Goal: Task Accomplishment & Management: Use online tool/utility

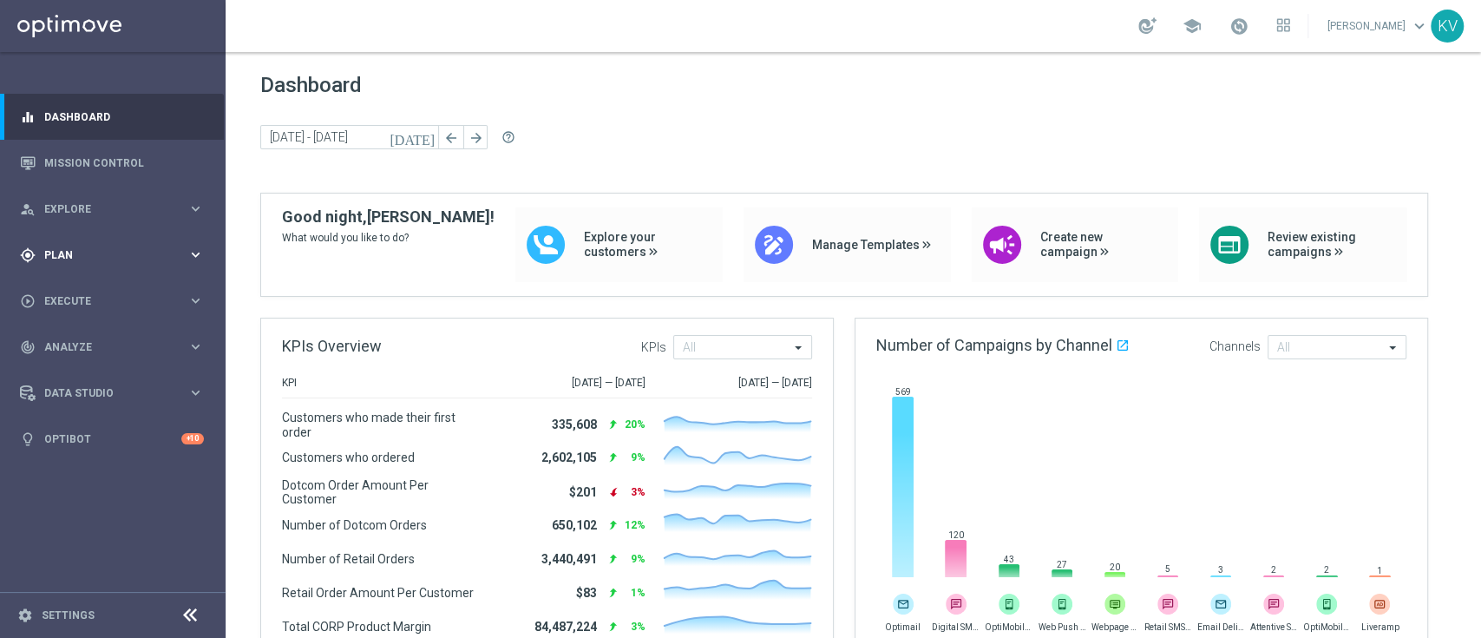
click at [141, 247] on div "gps_fixed Plan" at bounding box center [103, 255] width 167 height 16
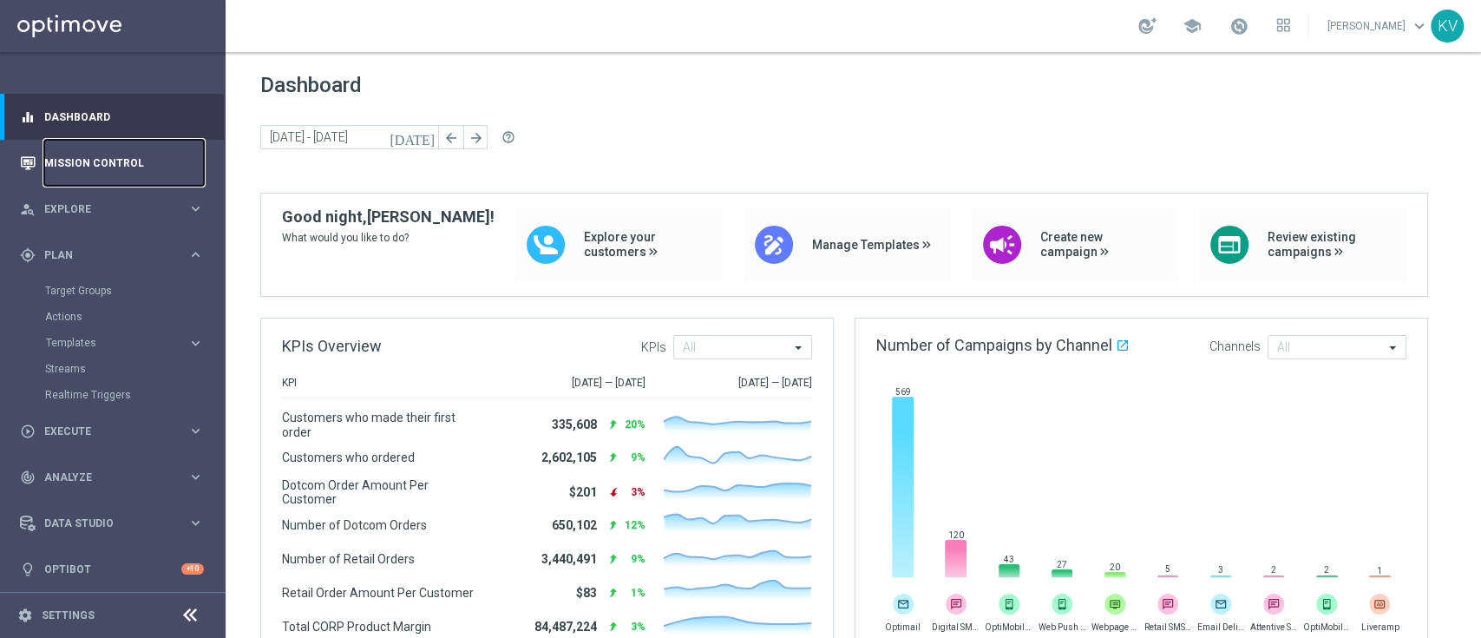
click at [133, 173] on link "Mission Control" at bounding box center [124, 163] width 160 height 46
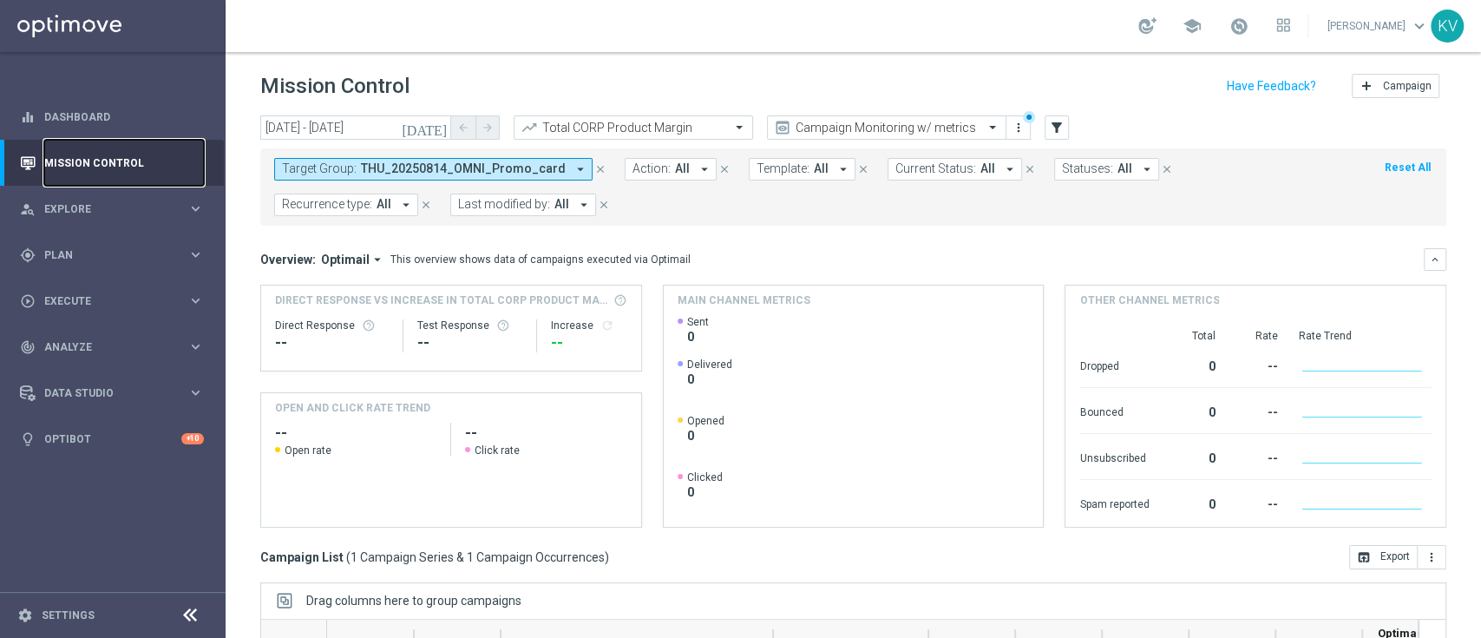
scroll to position [264, 0]
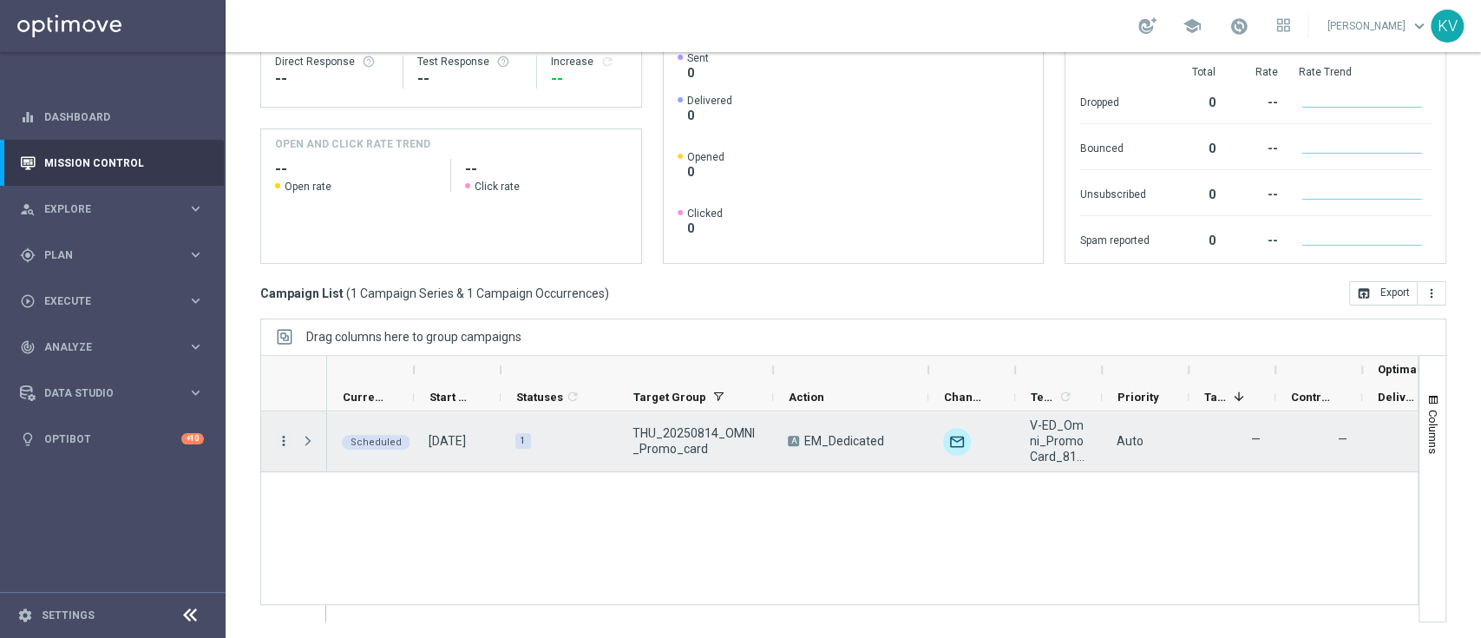
click at [279, 438] on icon "more_vert" at bounding box center [284, 441] width 16 height 16
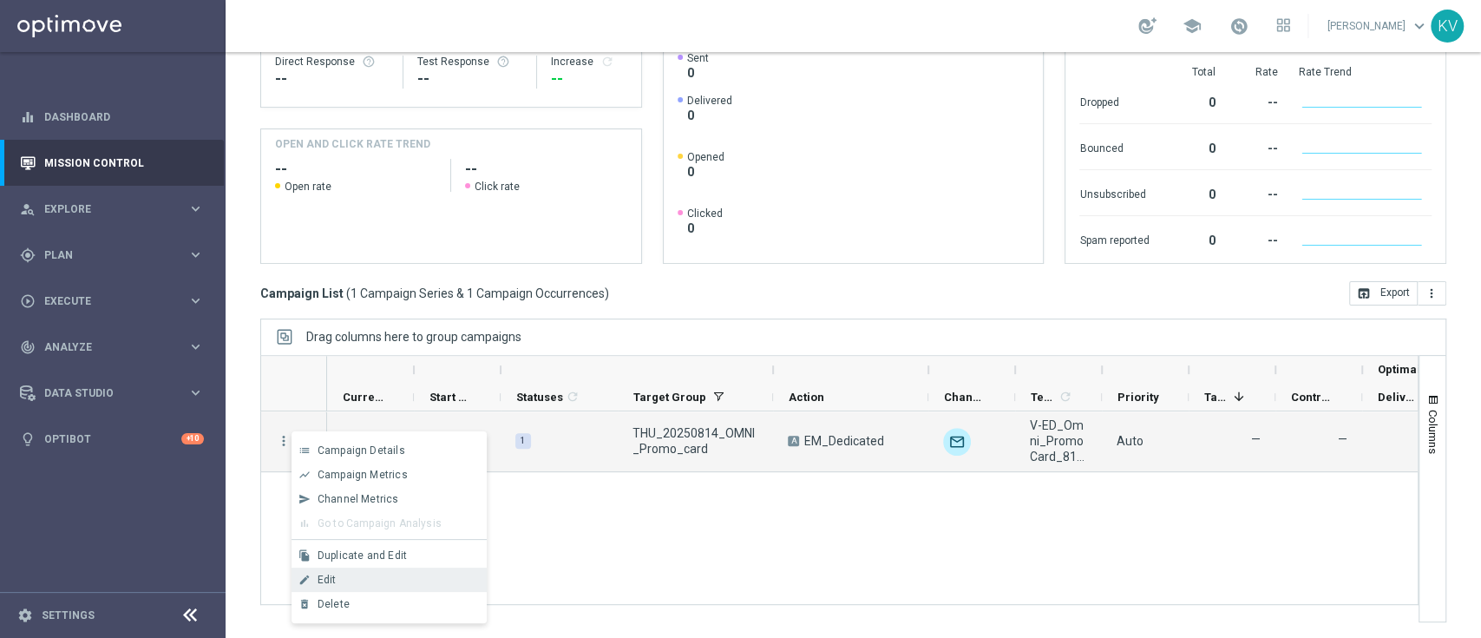
click at [370, 580] on div "Edit" at bounding box center [398, 580] width 161 height 12
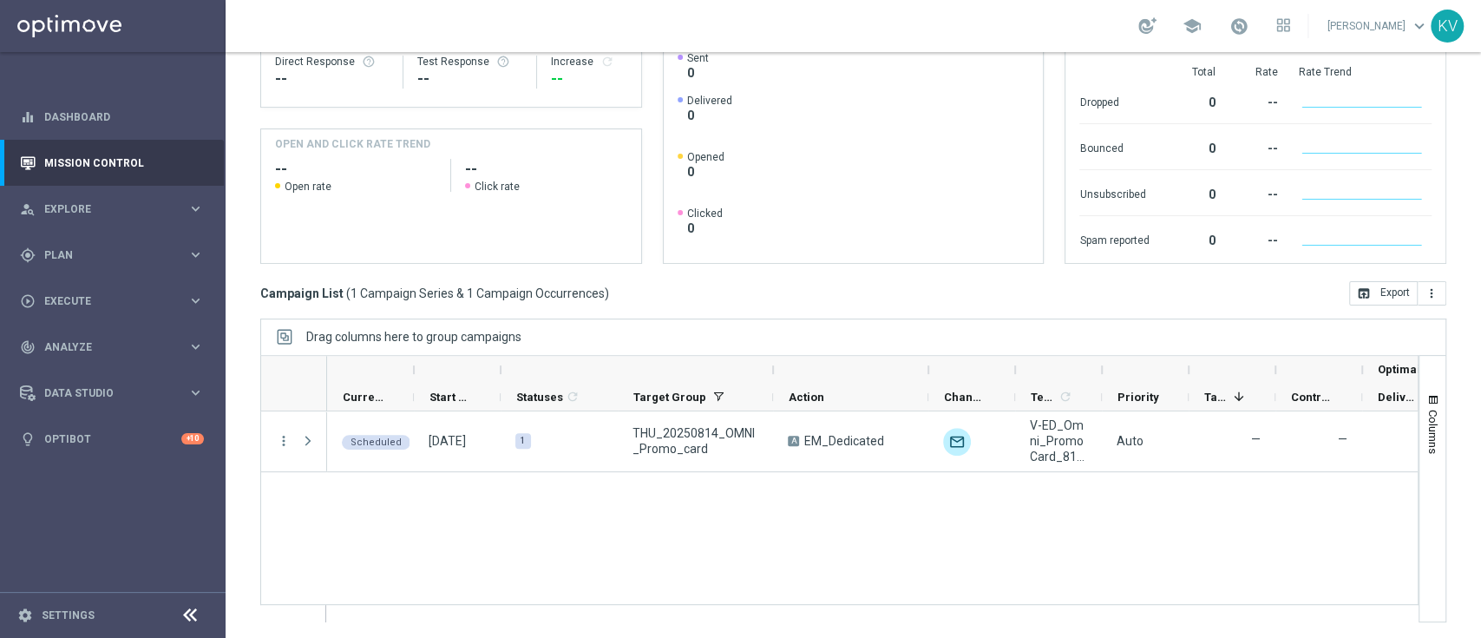
scroll to position [0, 0]
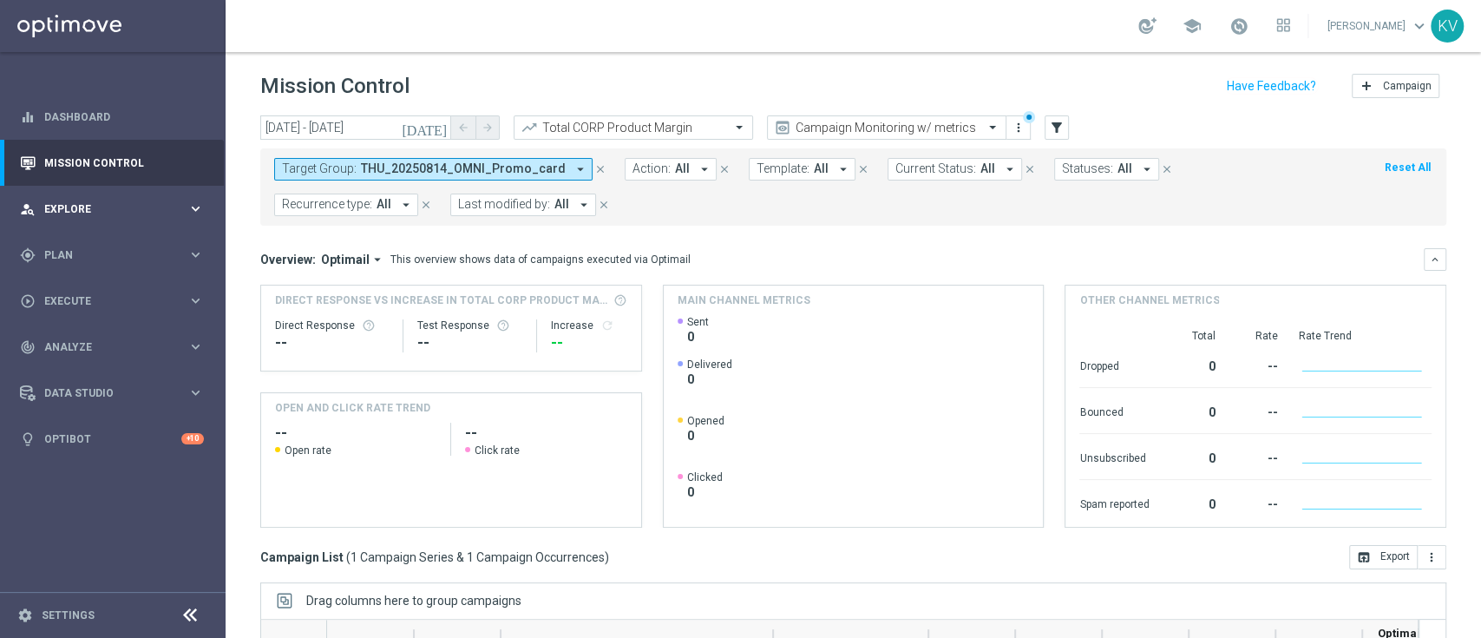
click at [157, 230] on div "person_search Explore keyboard_arrow_right" at bounding box center [112, 209] width 224 height 46
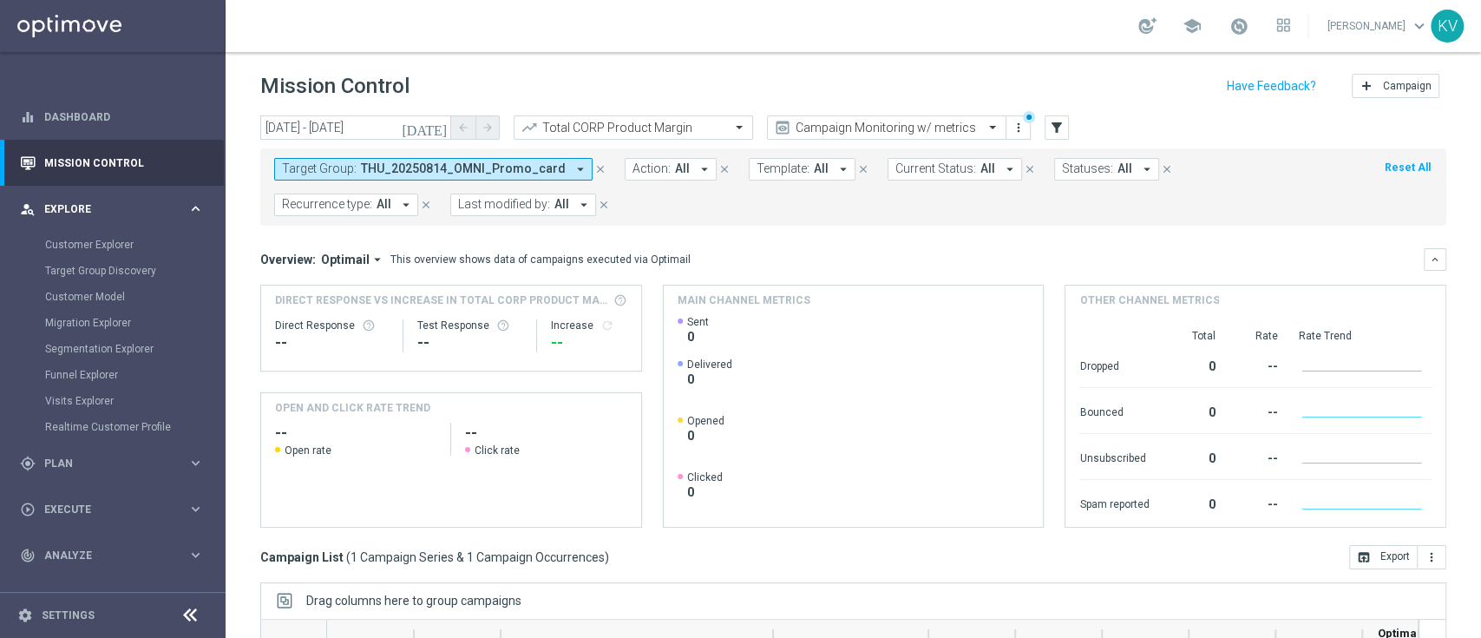
click at [126, 219] on div "person_search Explore keyboard_arrow_right" at bounding box center [112, 209] width 224 height 46
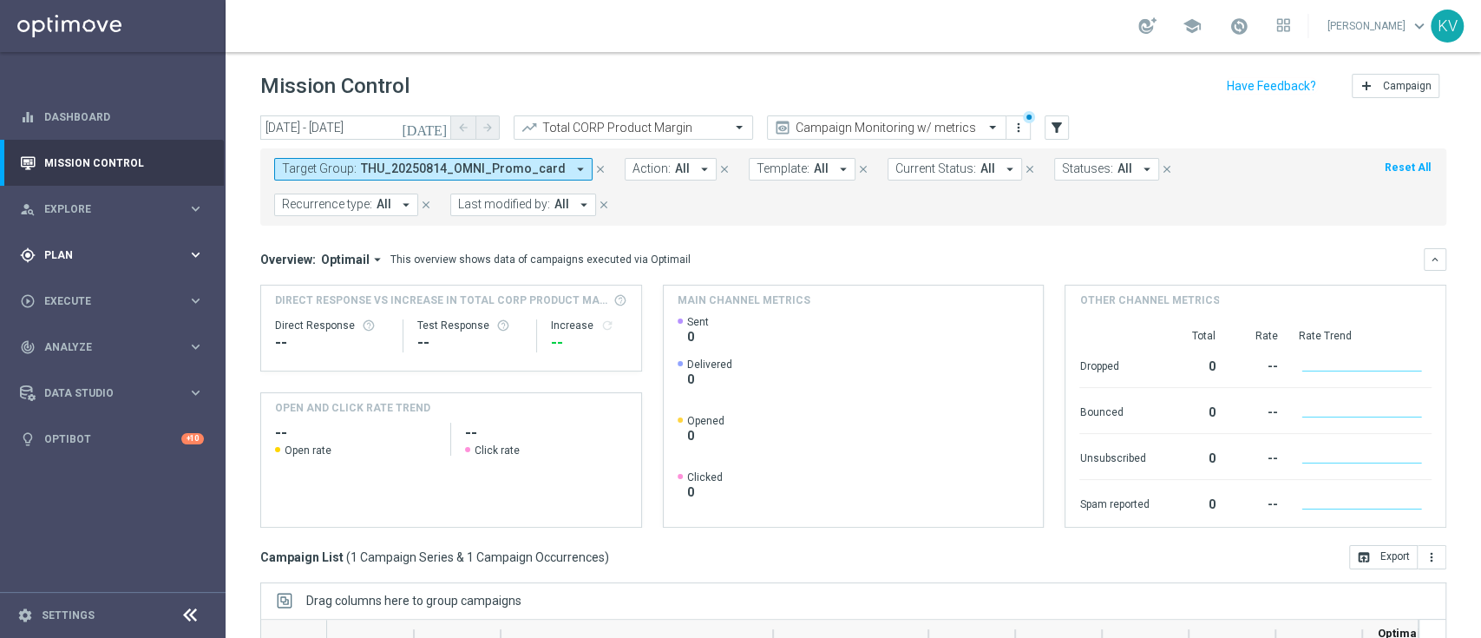
click at [109, 260] on div "gps_fixed Plan" at bounding box center [103, 255] width 167 height 16
click at [95, 288] on link "Target Groups" at bounding box center [112, 291] width 135 height 14
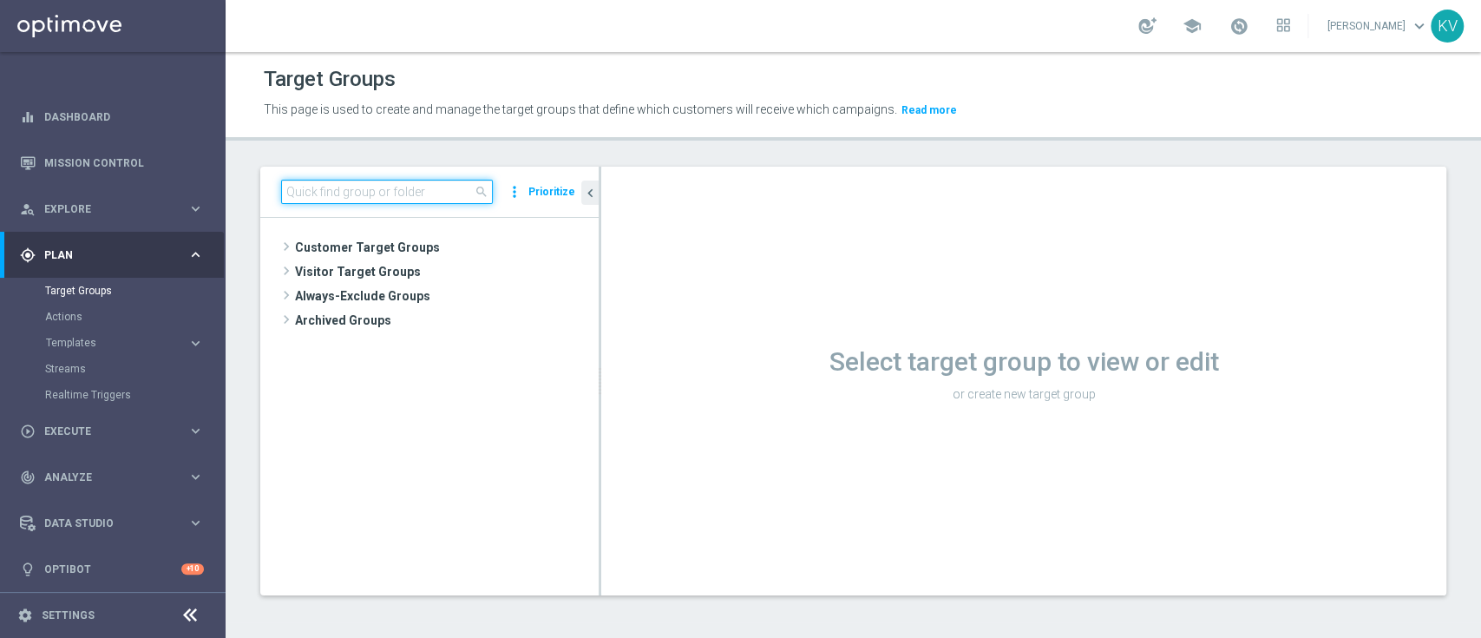
click at [313, 196] on input at bounding box center [387, 192] width 212 height 24
paste input "ER_OMNI_BTS_EMAIL_TEACHER2"
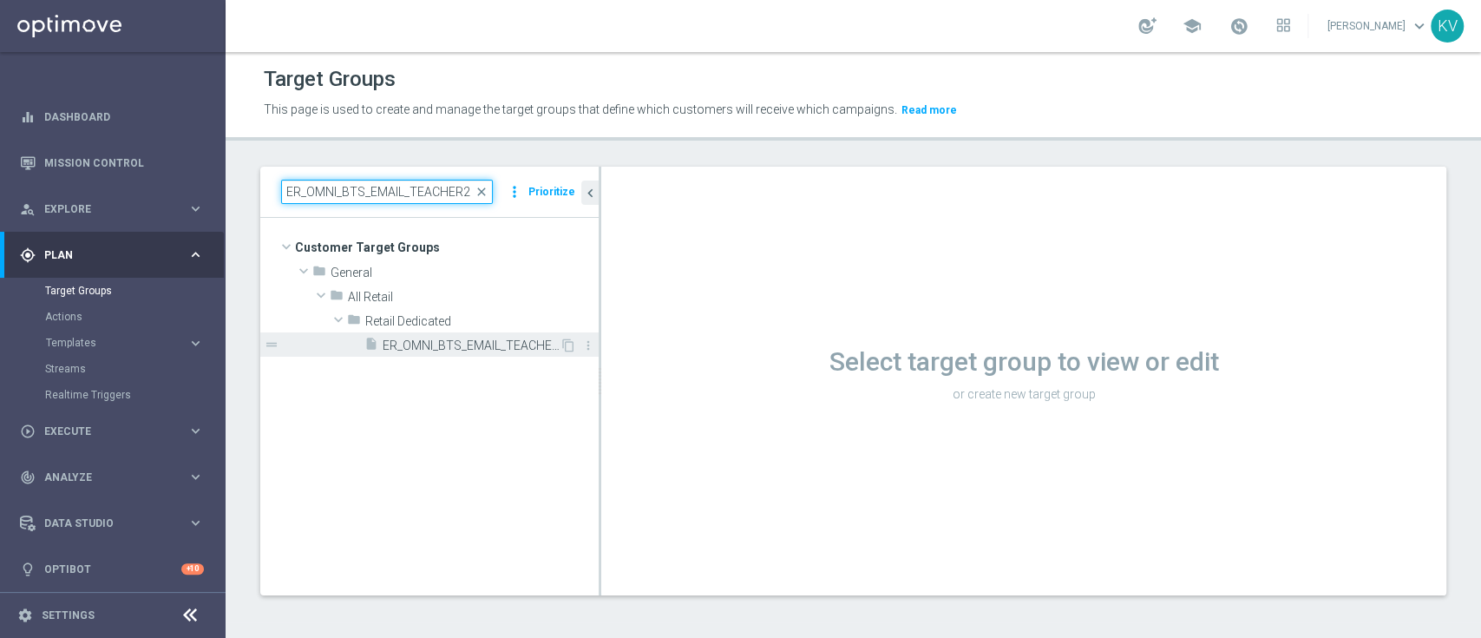
type input "ER_OMNI_BTS_EMAIL_TEACHER2"
click at [431, 348] on span "ER_OMNI_BTS_EMAIL_TEACHER2" at bounding box center [471, 345] width 177 height 15
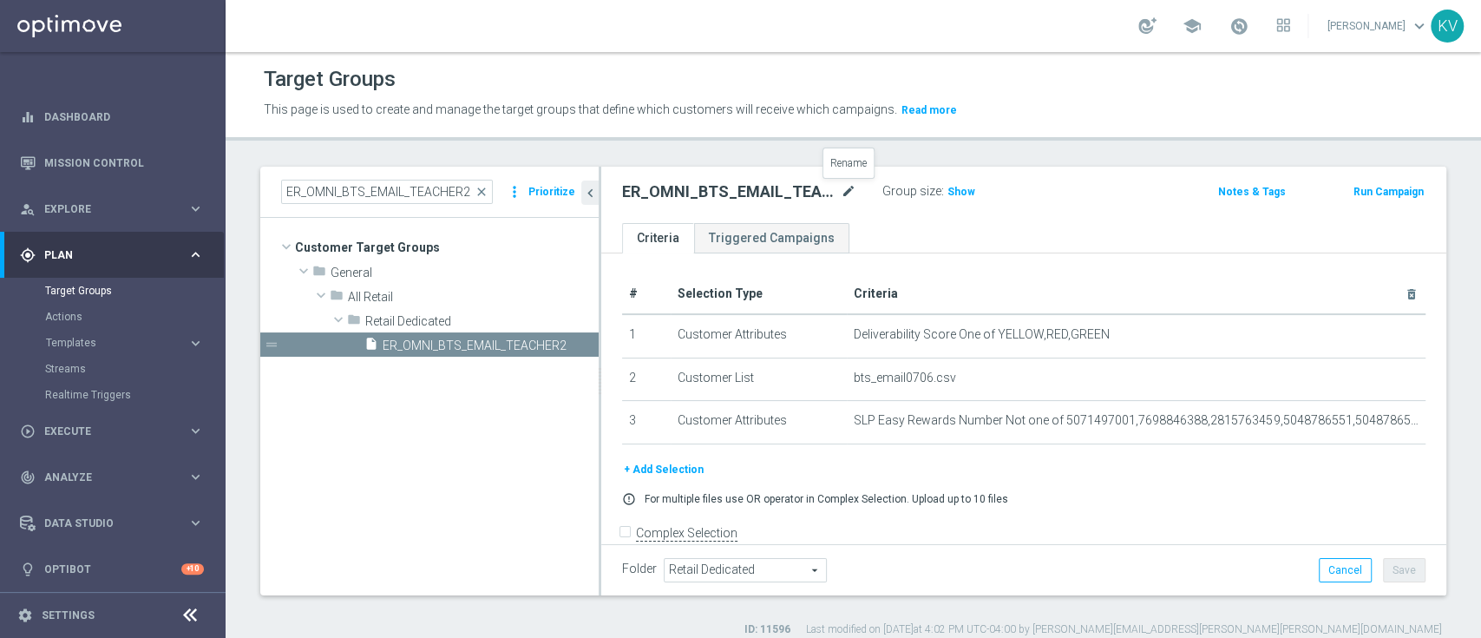
click at [850, 186] on icon "mode_edit" at bounding box center [849, 191] width 16 height 21
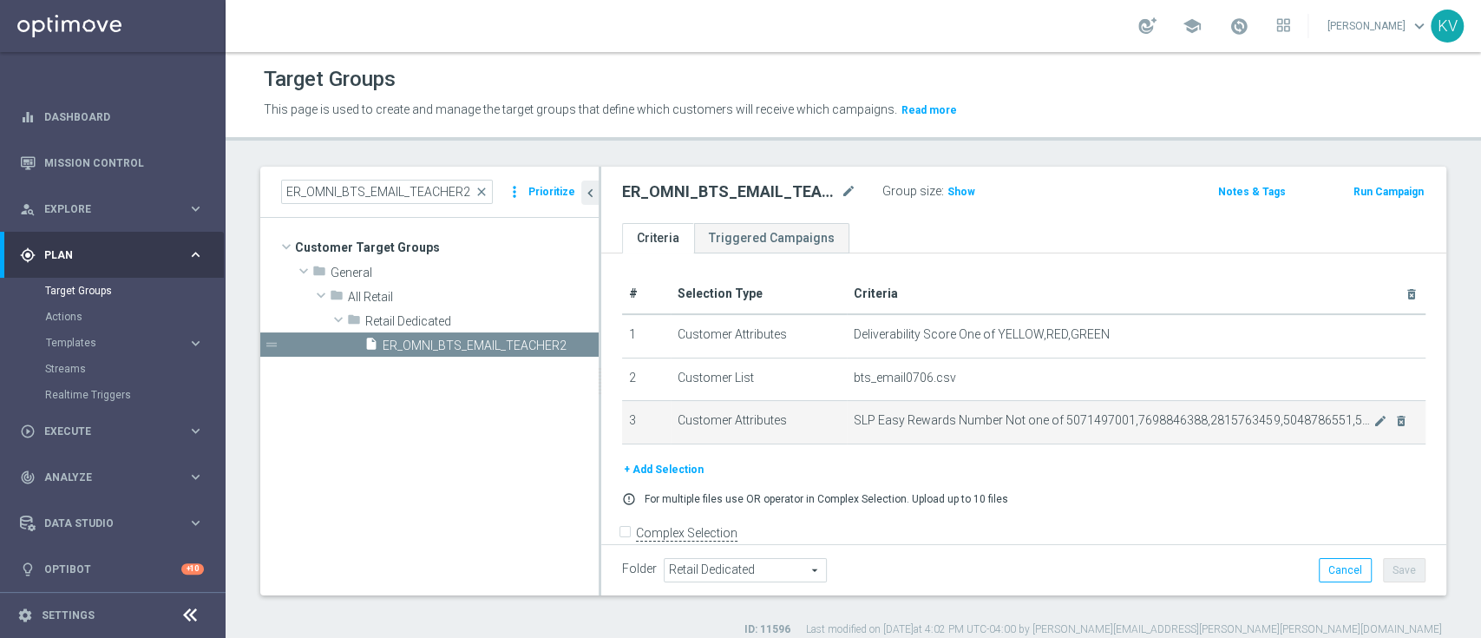
drag, startPoint x: 630, startPoint y: 328, endPoint x: 1341, endPoint y: 433, distance: 718.3
click at [1341, 433] on tbody "1 Customer Attributes Deliverability Score One of YELLOW,RED,GREEN mode_edit de…" at bounding box center [1023, 378] width 803 height 129
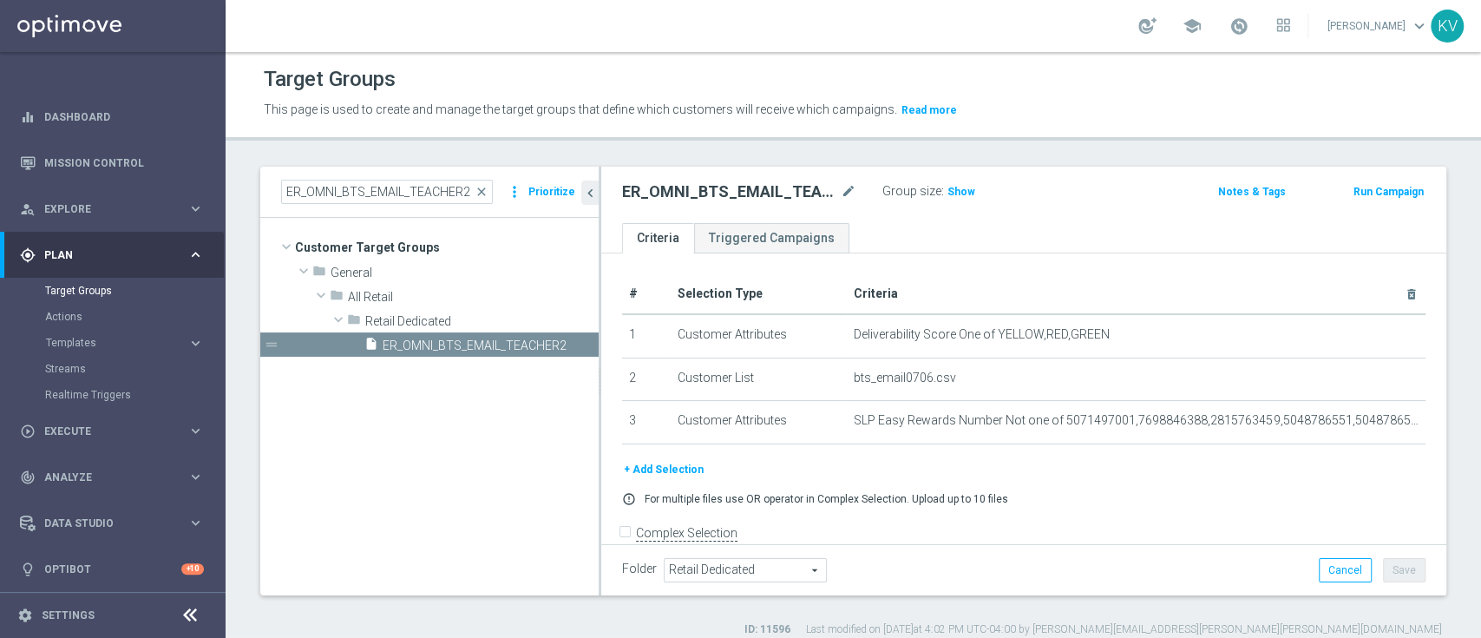
copy tbody "1 Customer Attributes Deliverability Score One of YELLOW,RED,GREEN mode_edit de…"
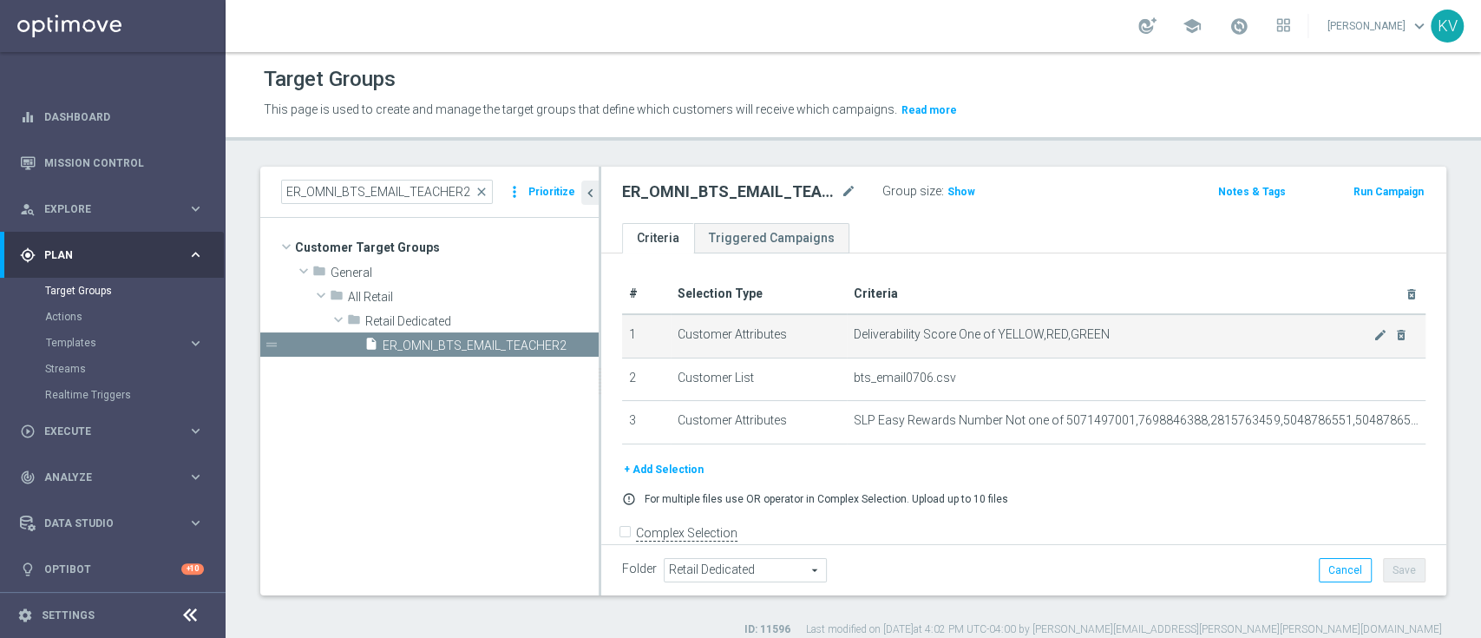
scroll to position [24, 0]
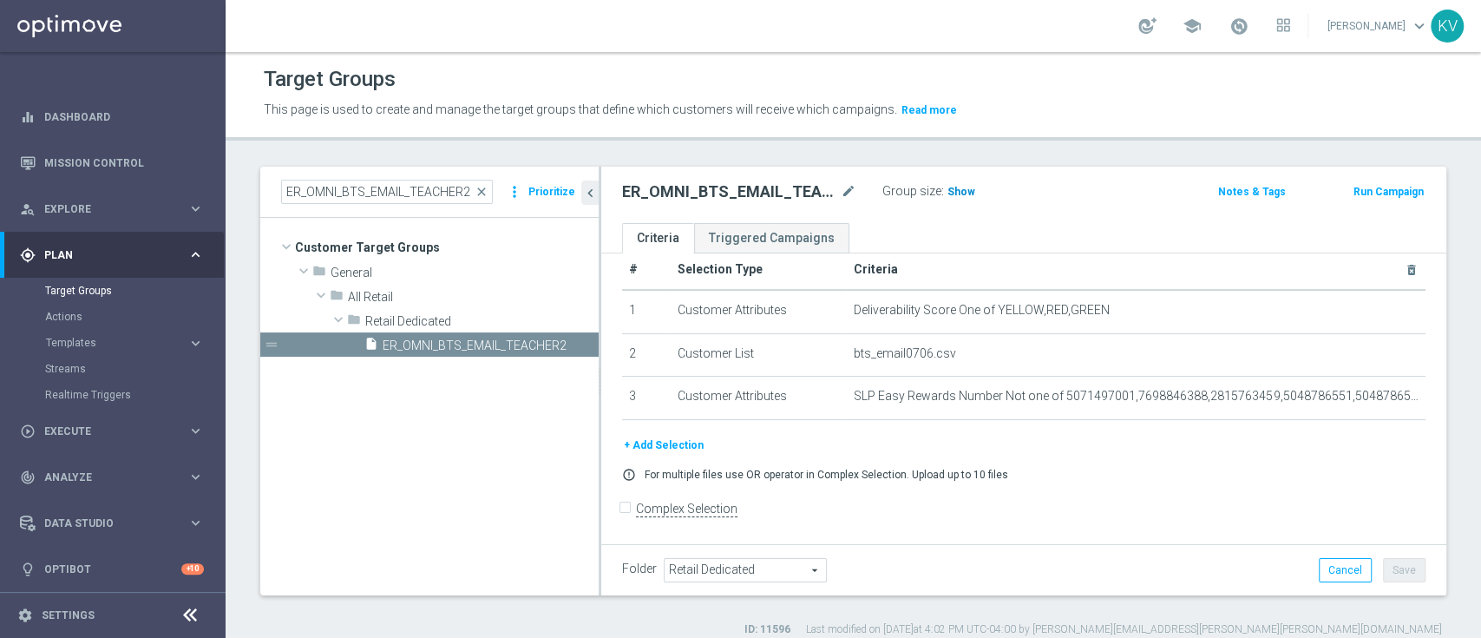
click at [962, 200] on h3 "Show" at bounding box center [961, 191] width 31 height 19
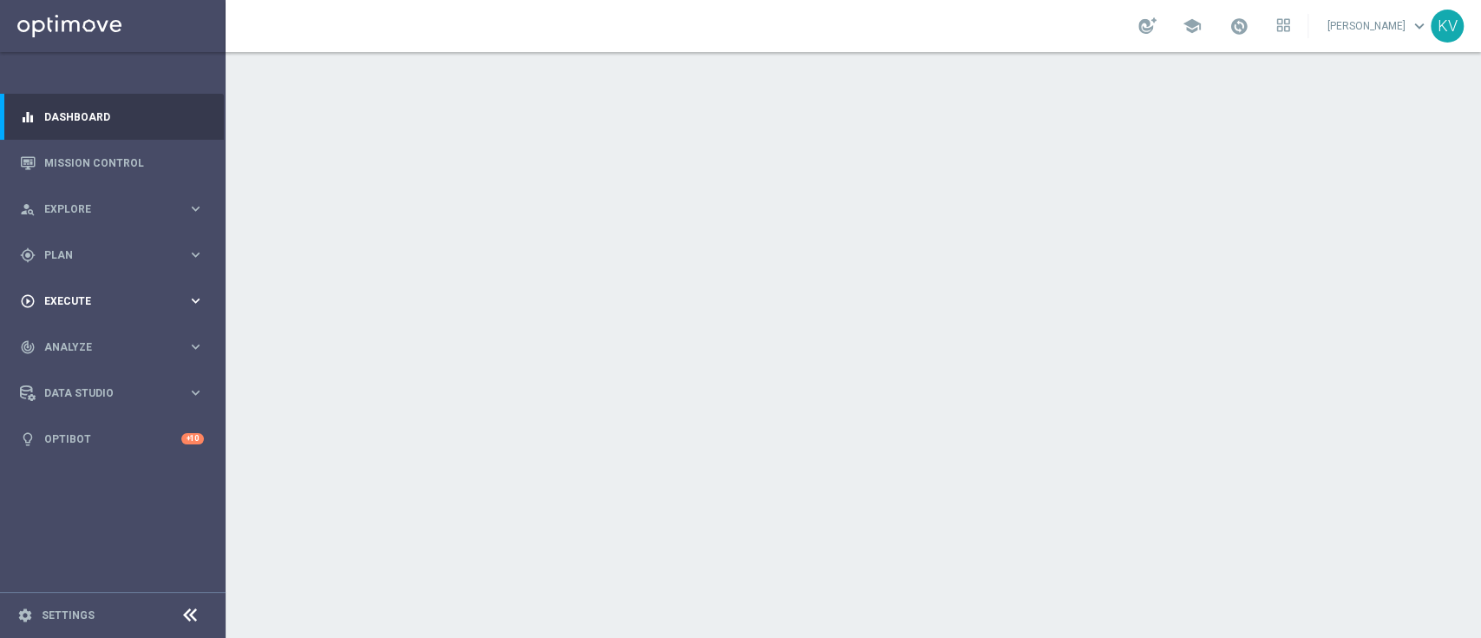
click at [104, 279] on div "play_circle_outline Execute keyboard_arrow_right" at bounding box center [112, 301] width 224 height 46
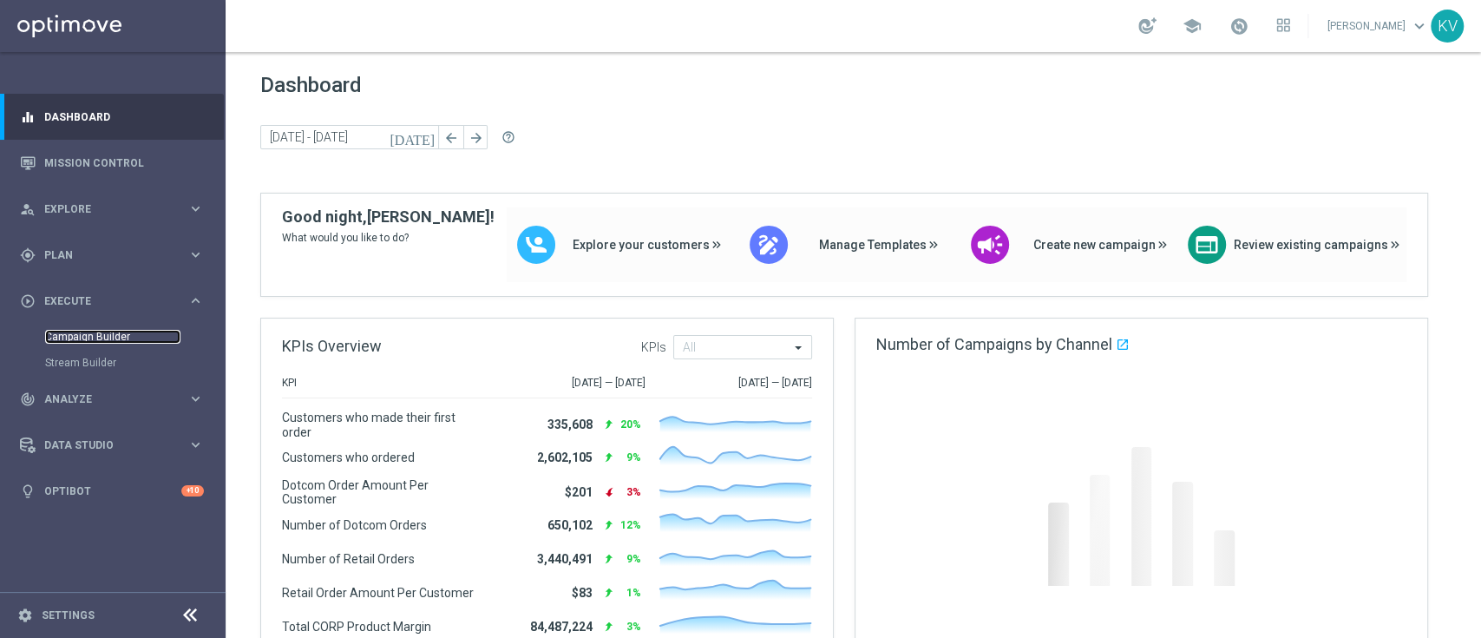
click at [111, 338] on link "Campaign Builder" at bounding box center [112, 337] width 135 height 14
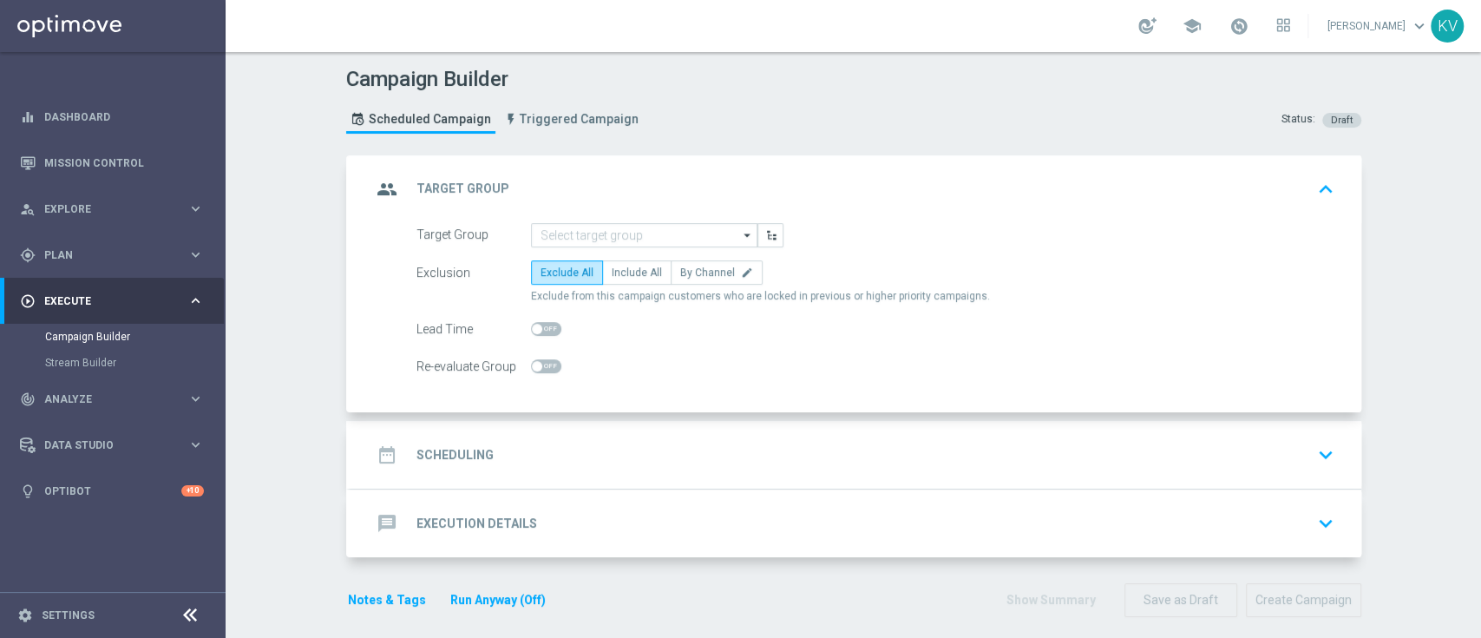
click at [553, 252] on form "Target Group arrow_drop_down Show Selected 0 of NaN BasePlus_Upgrade-T_OMNI_UNK…" at bounding box center [875, 301] width 918 height 156
click at [569, 239] on input at bounding box center [644, 235] width 226 height 24
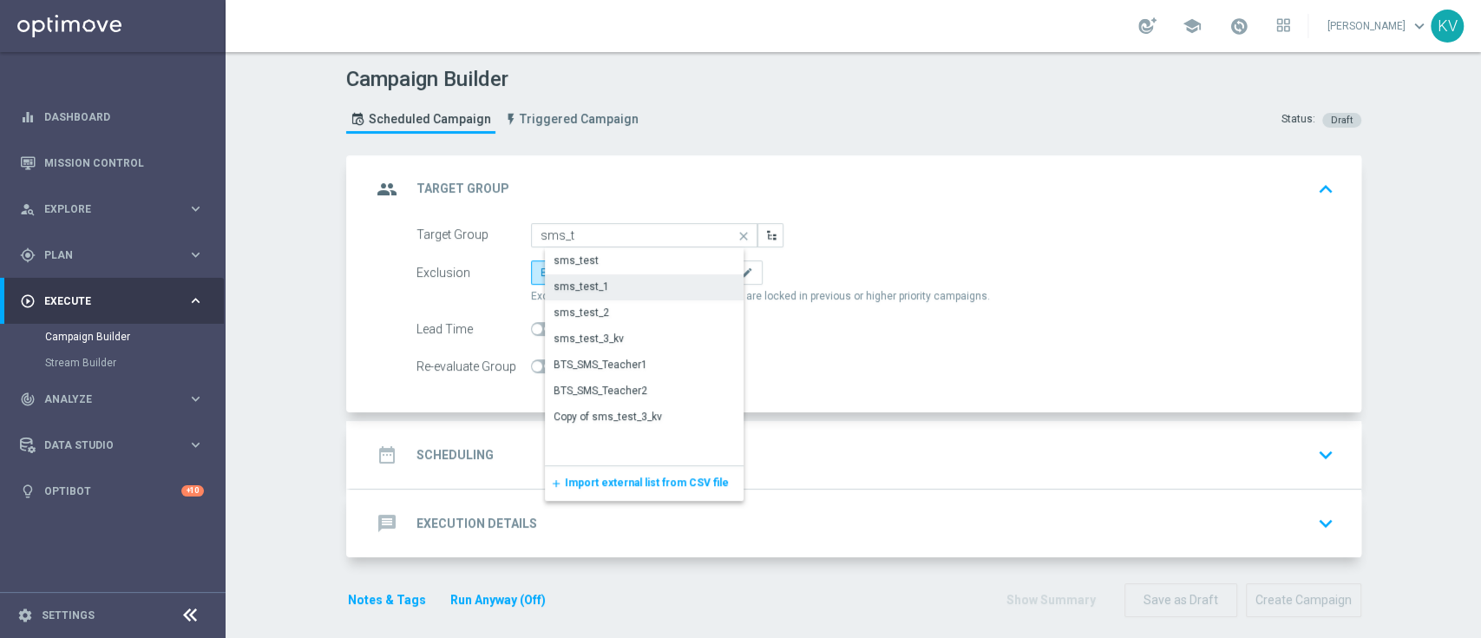
click at [600, 282] on div "sms_test_1" at bounding box center [658, 286] width 227 height 24
type input "sms_test_1"
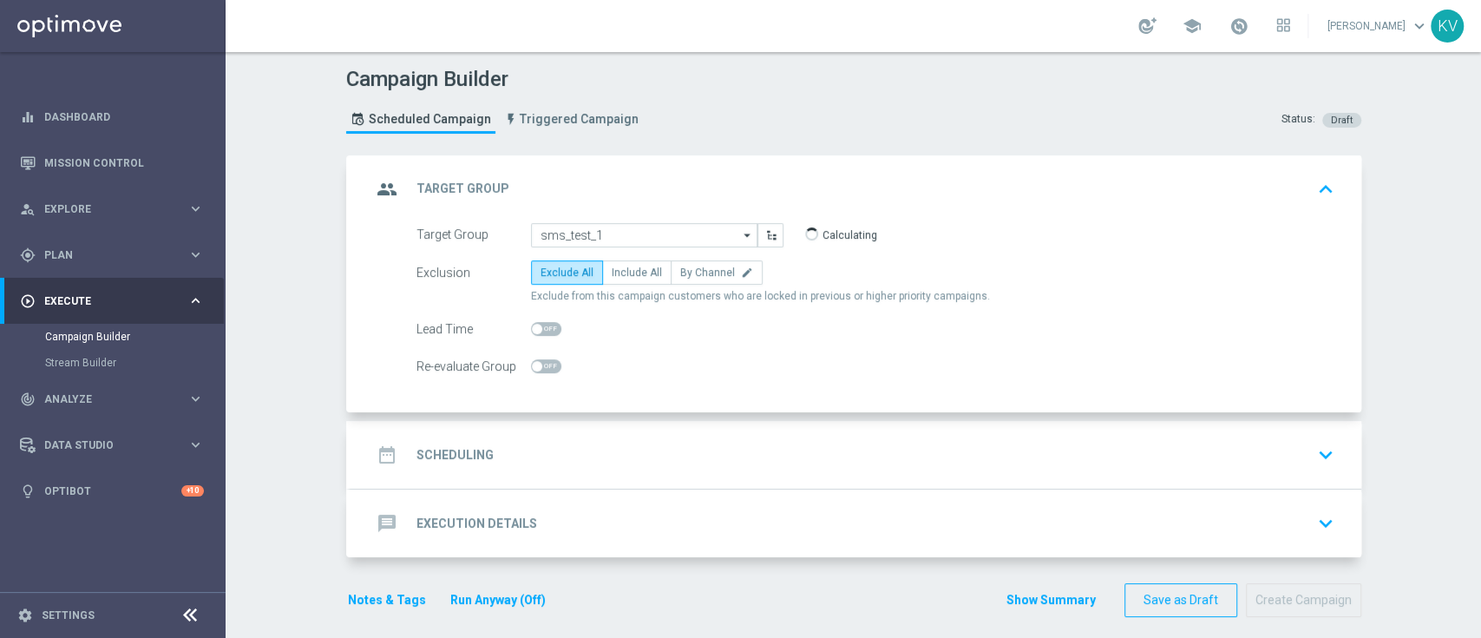
click at [599, 520] on div "message Execution Details keyboard_arrow_down" at bounding box center [855, 523] width 969 height 33
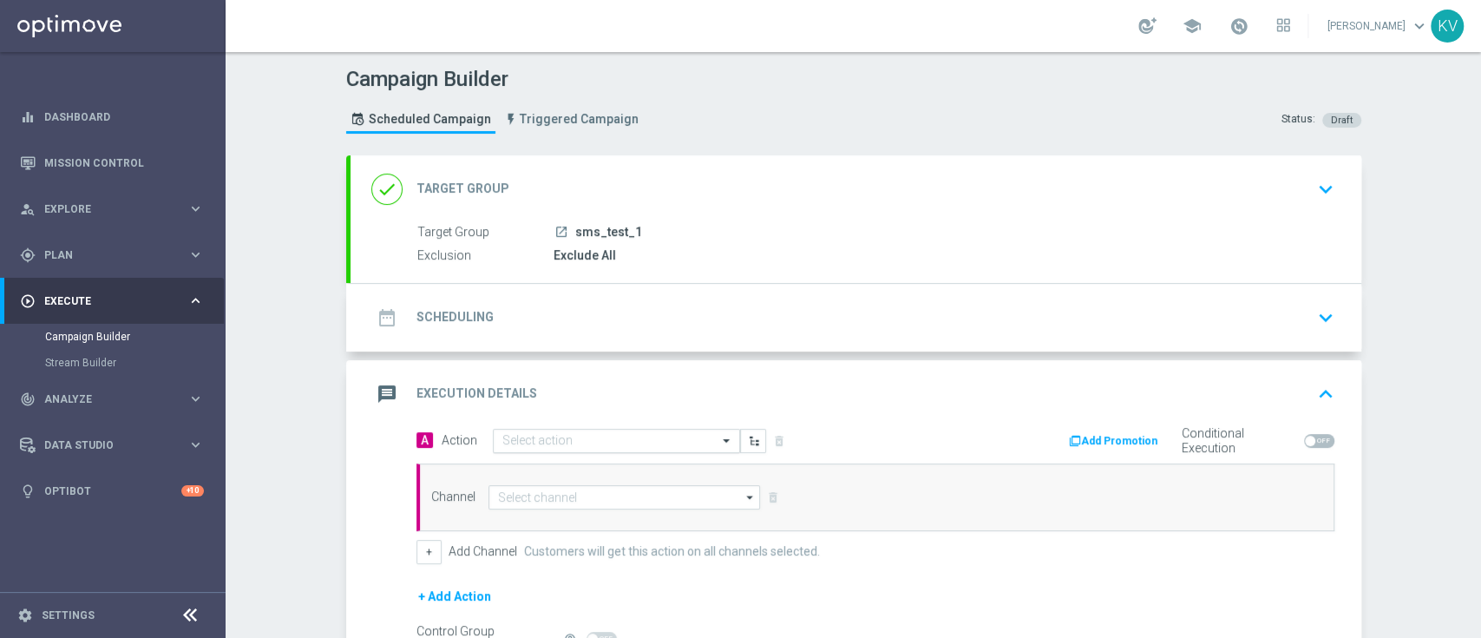
click at [593, 435] on input "text" at bounding box center [598, 441] width 193 height 15
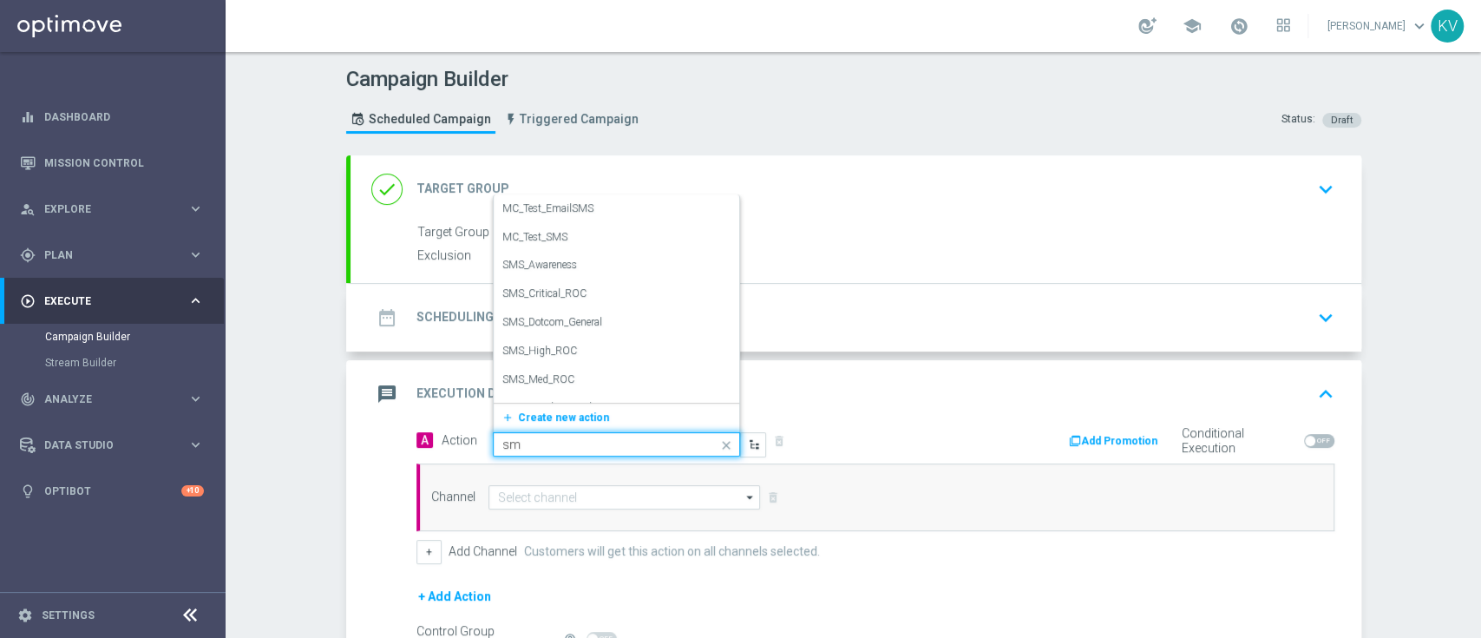
type input "sms"
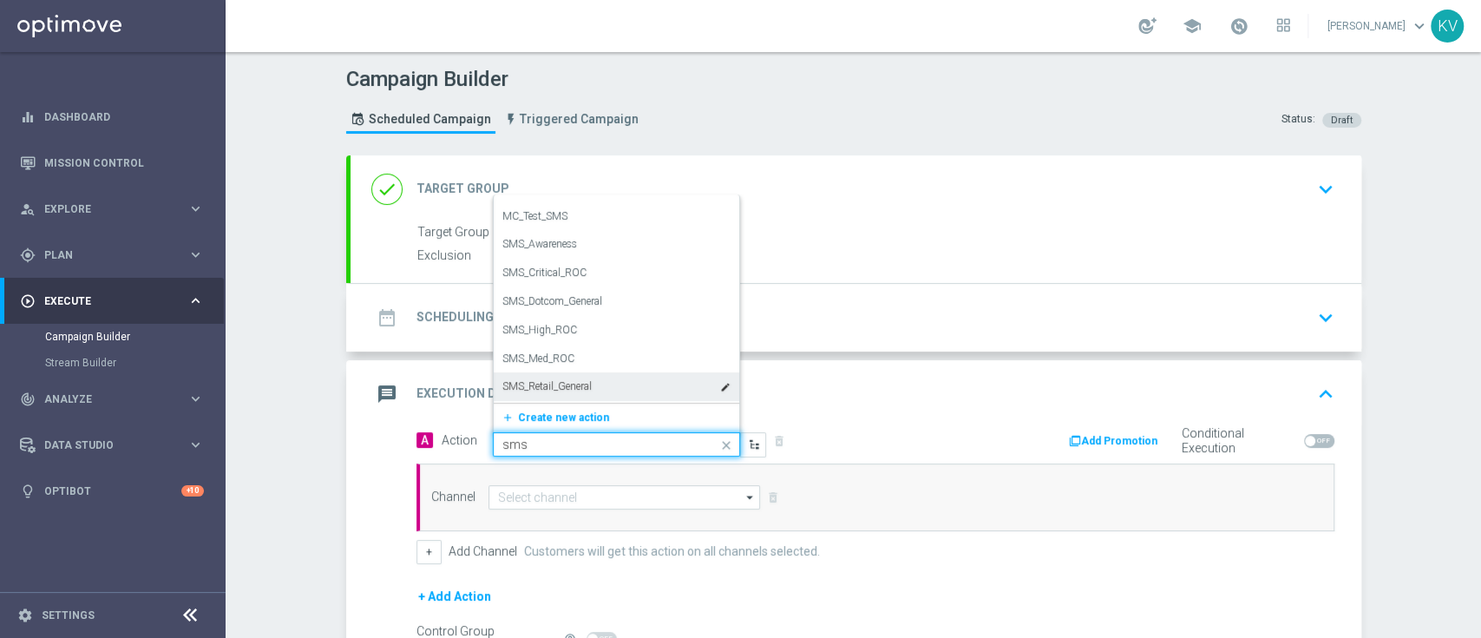
click at [595, 381] on div "SMS_Retail_General edit" at bounding box center [616, 386] width 228 height 29
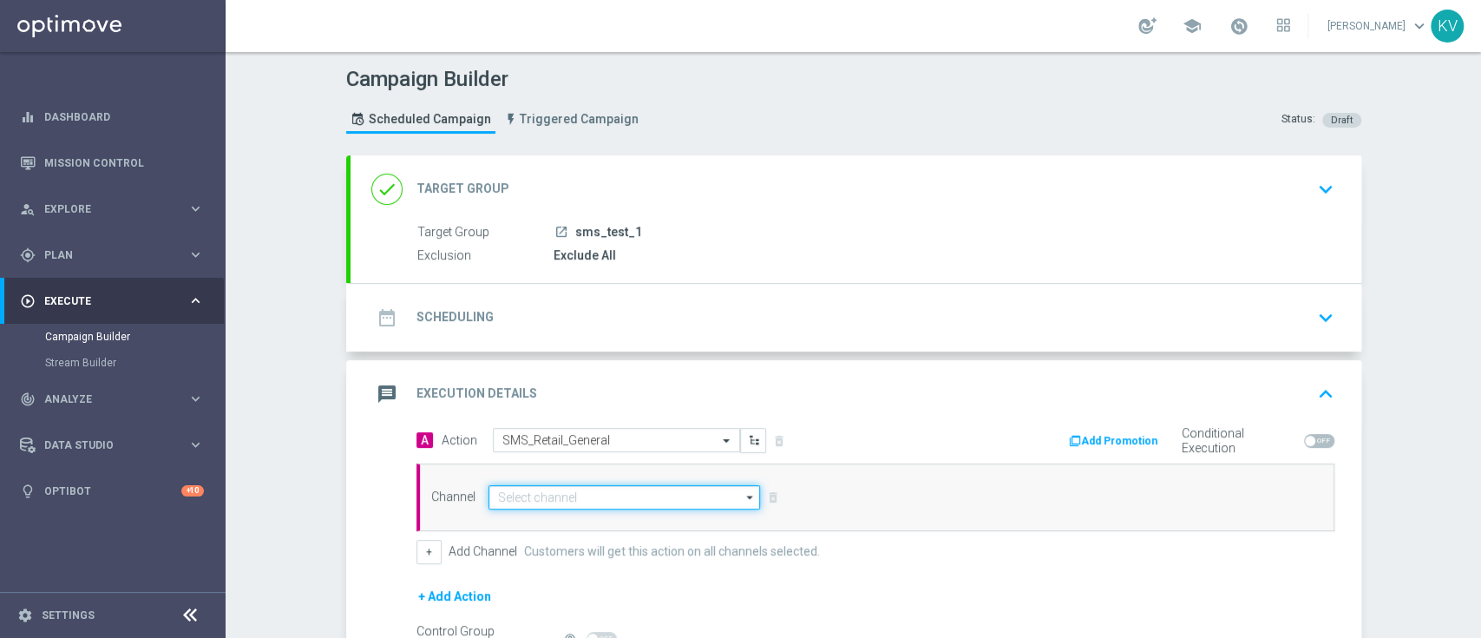
click at [593, 507] on input at bounding box center [624, 497] width 272 height 24
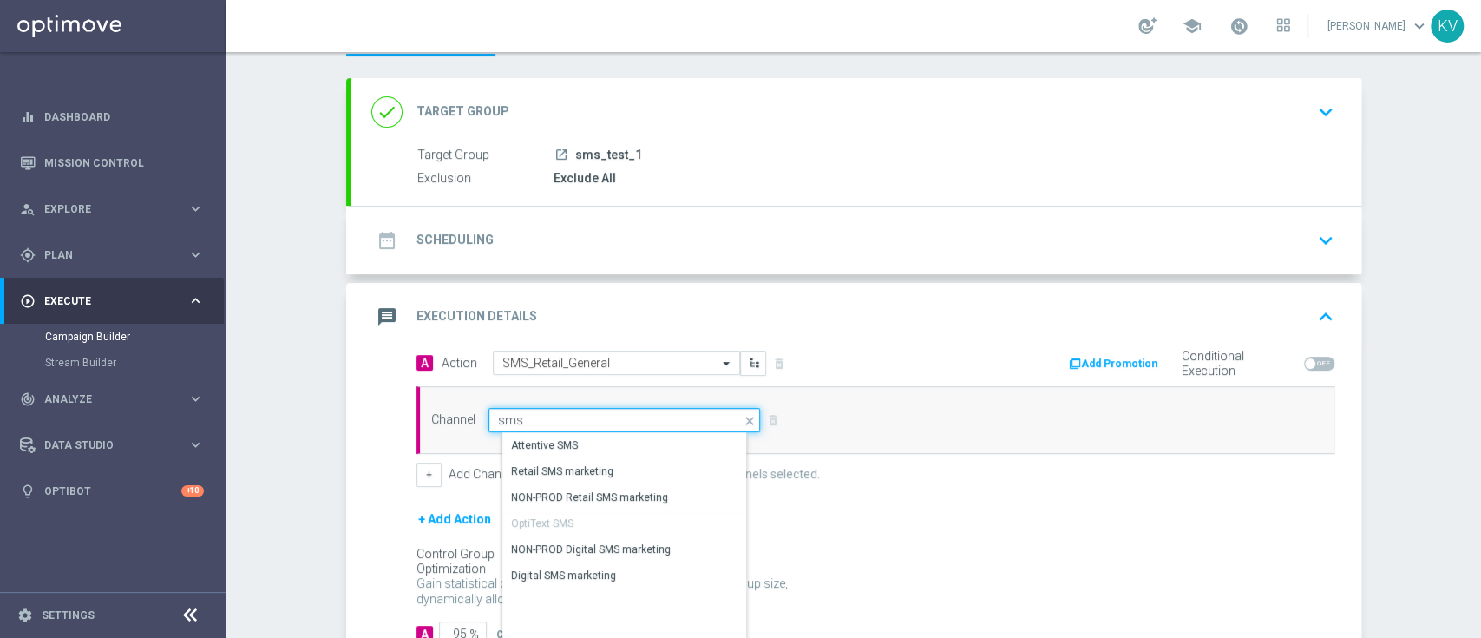
scroll to position [78, 0]
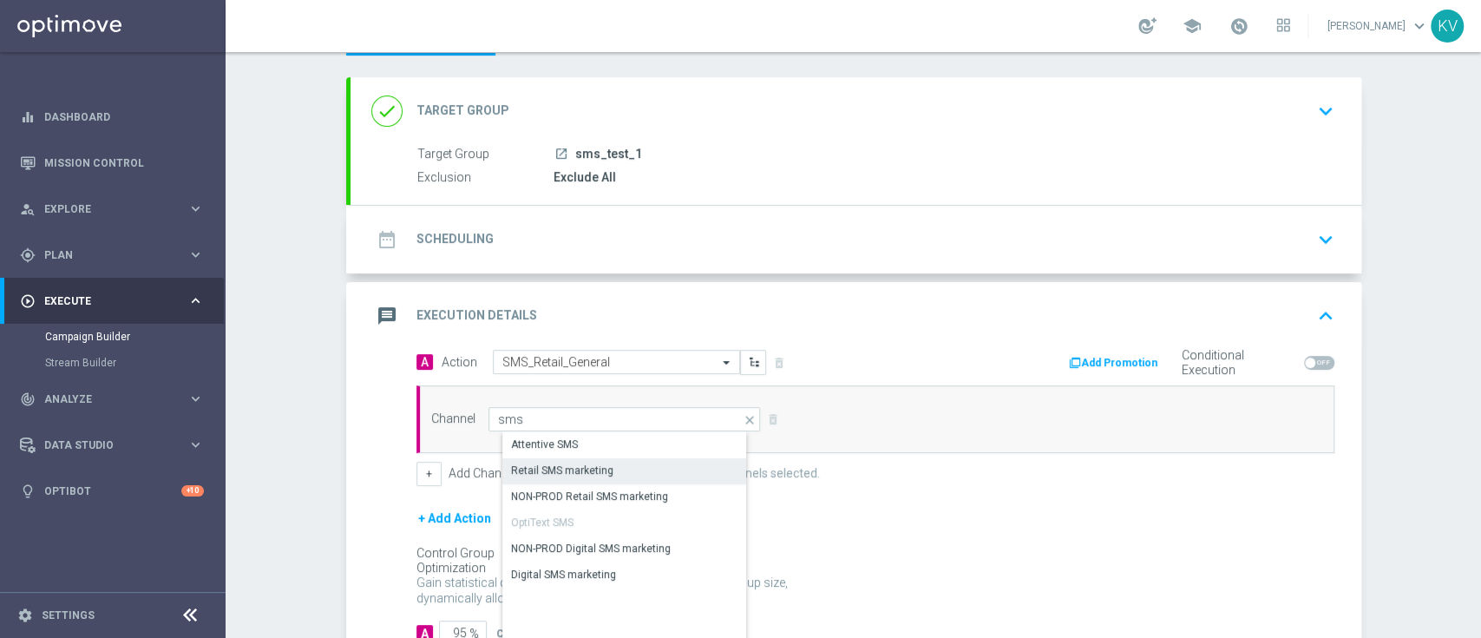
click at [593, 468] on div "Retail SMS marketing" at bounding box center [562, 470] width 102 height 16
type input "Retail SMS marketing"
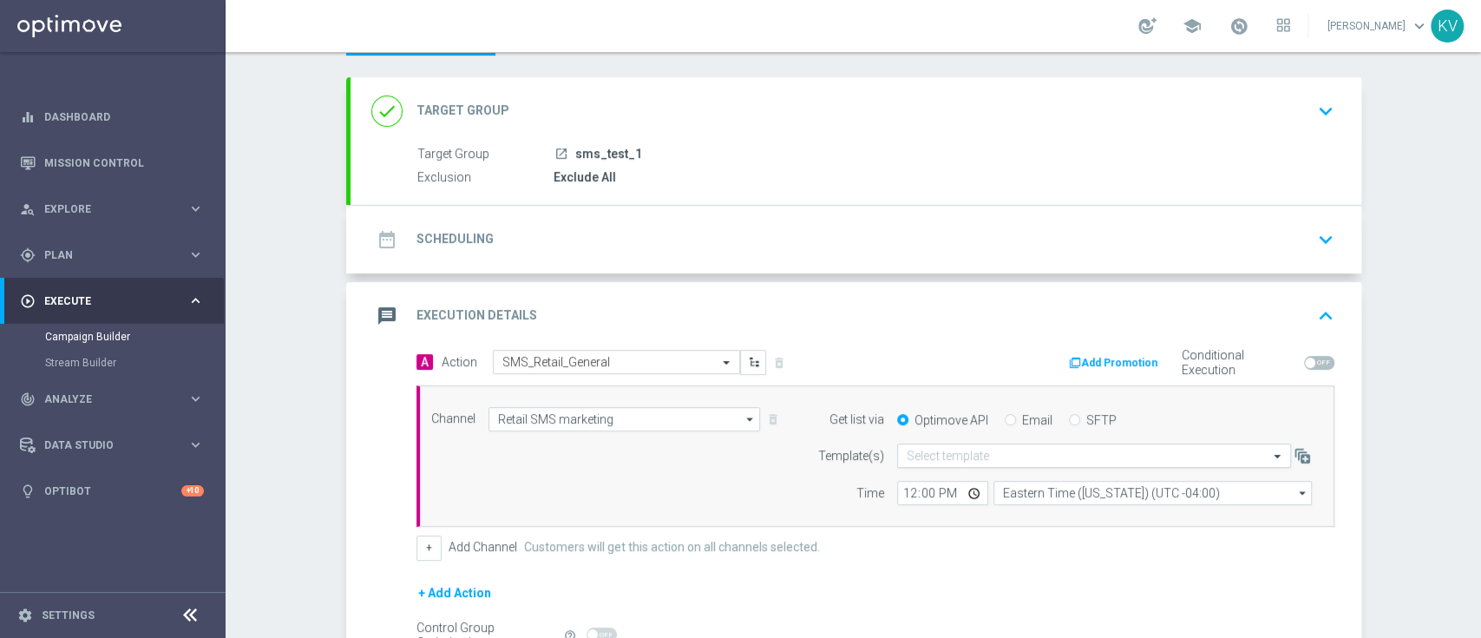
click at [972, 455] on input "text" at bounding box center [1077, 456] width 340 height 15
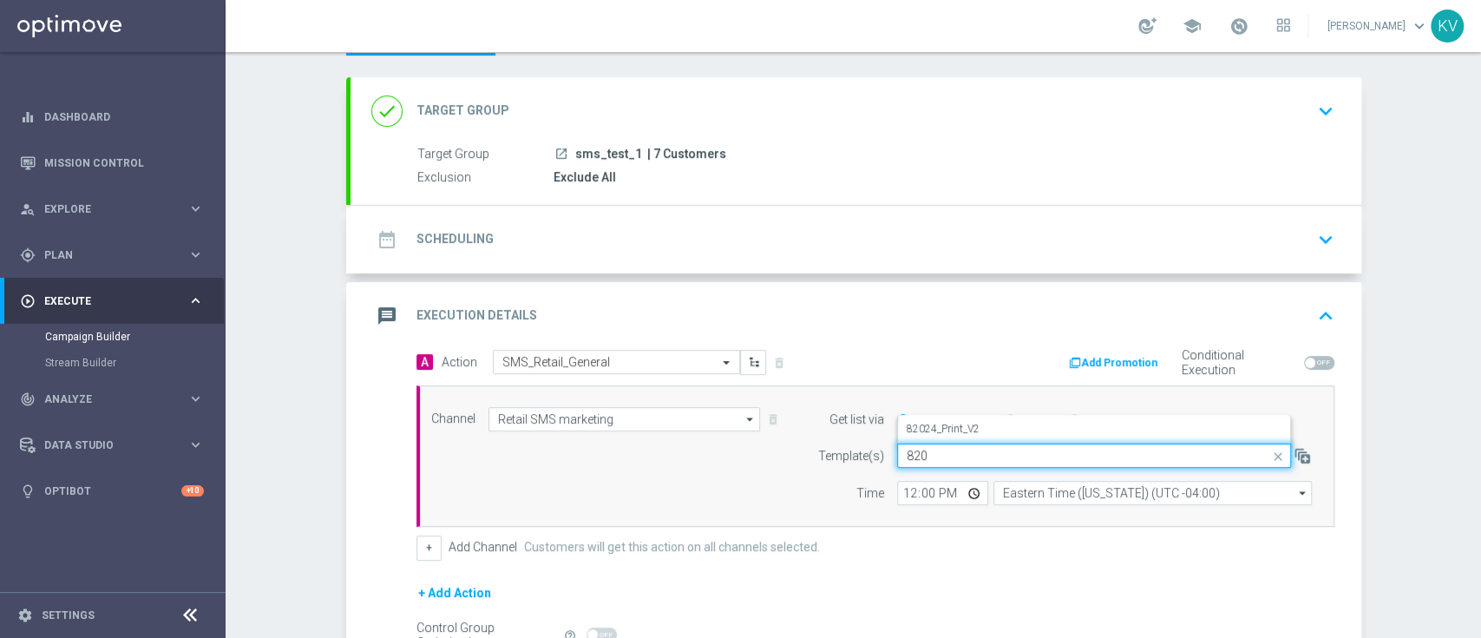
click at [923, 456] on input "820" at bounding box center [1077, 456] width 340 height 15
paste input "25_PromoCard"
click at [907, 454] on input "82025_PromoCard" at bounding box center [1077, 456] width 340 height 15
type input "82025_PromoCard"
